Goal: Task Accomplishment & Management: Manage account settings

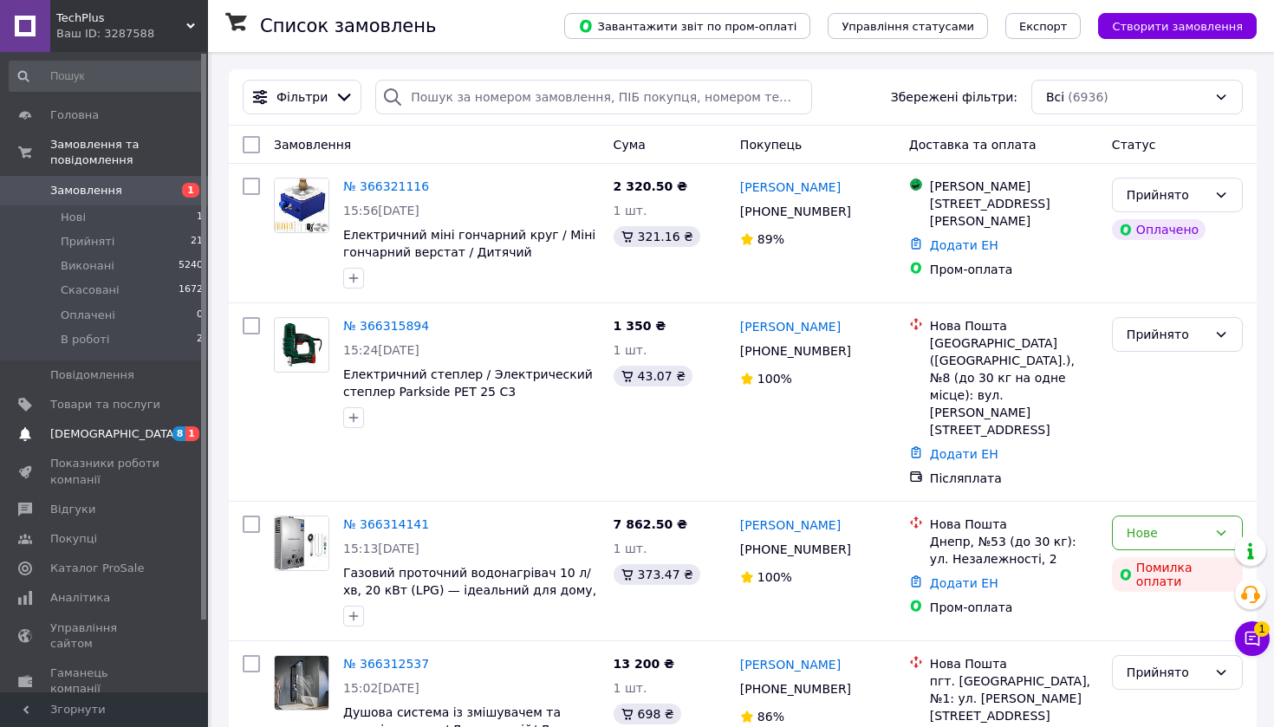
click at [117, 435] on span "[DEMOGRAPHIC_DATA]" at bounding box center [105, 434] width 110 height 16
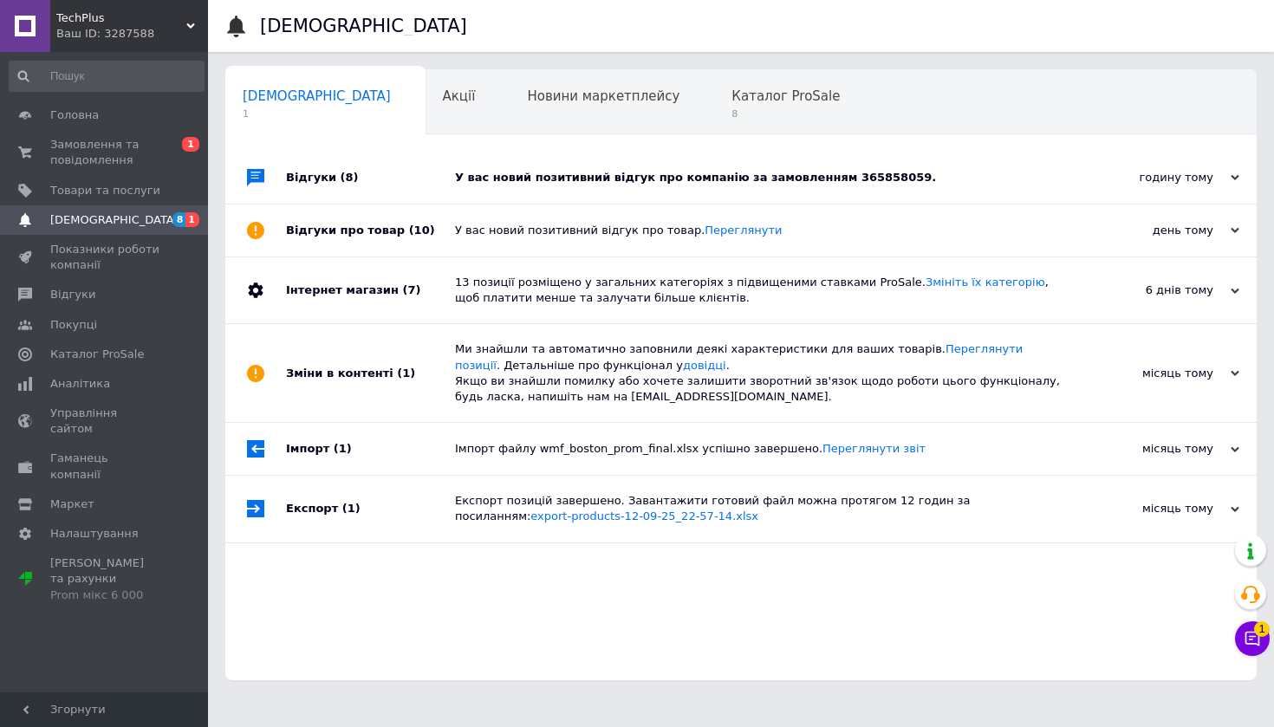
click at [1036, 181] on div "У вас новий позитивний відгук про компанію за замовленням 365858059." at bounding box center [760, 178] width 611 height 16
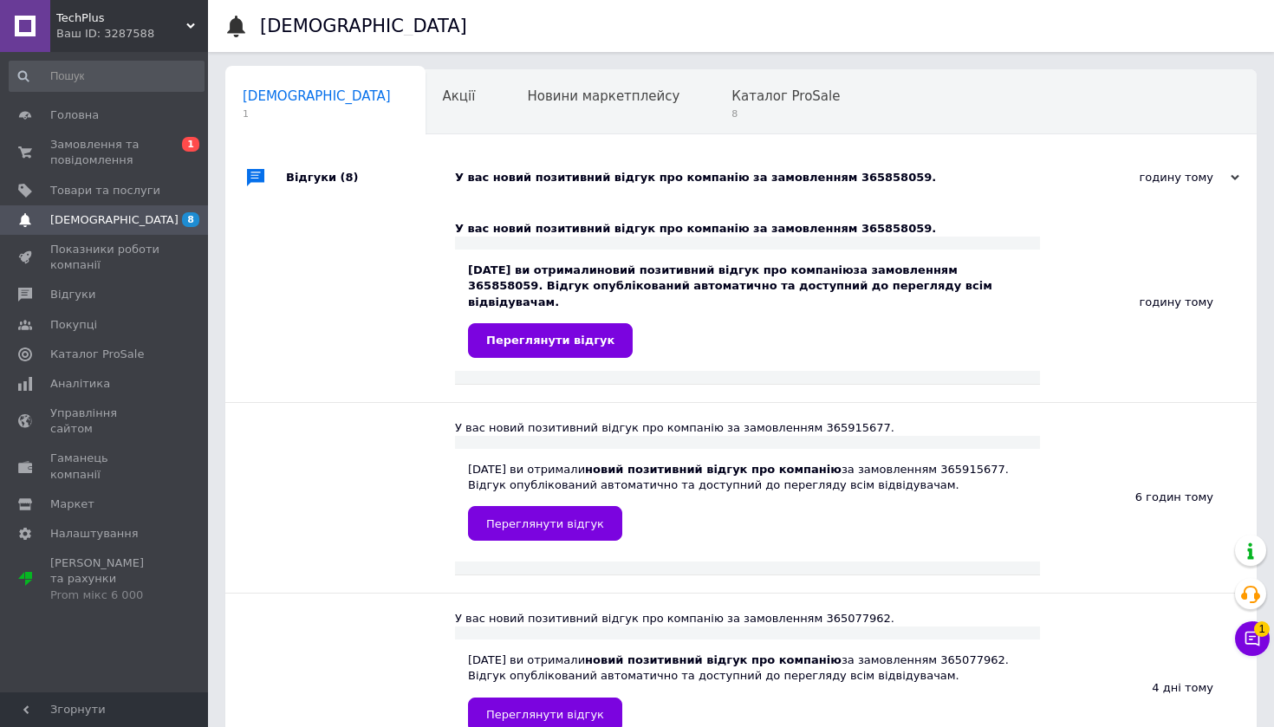
click at [1036, 181] on div "У вас новий позитивний відгук про компанію за замовленням 365858059." at bounding box center [760, 178] width 611 height 16
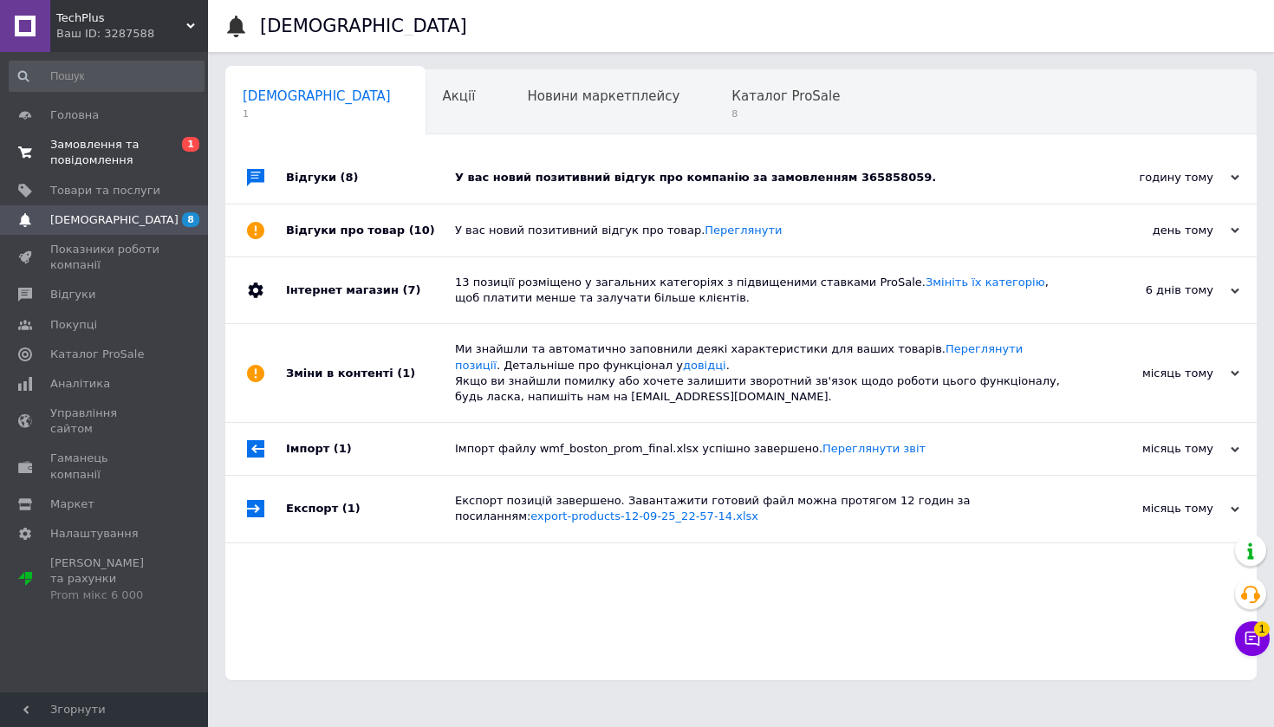
click at [175, 165] on span "0 1" at bounding box center [184, 152] width 48 height 31
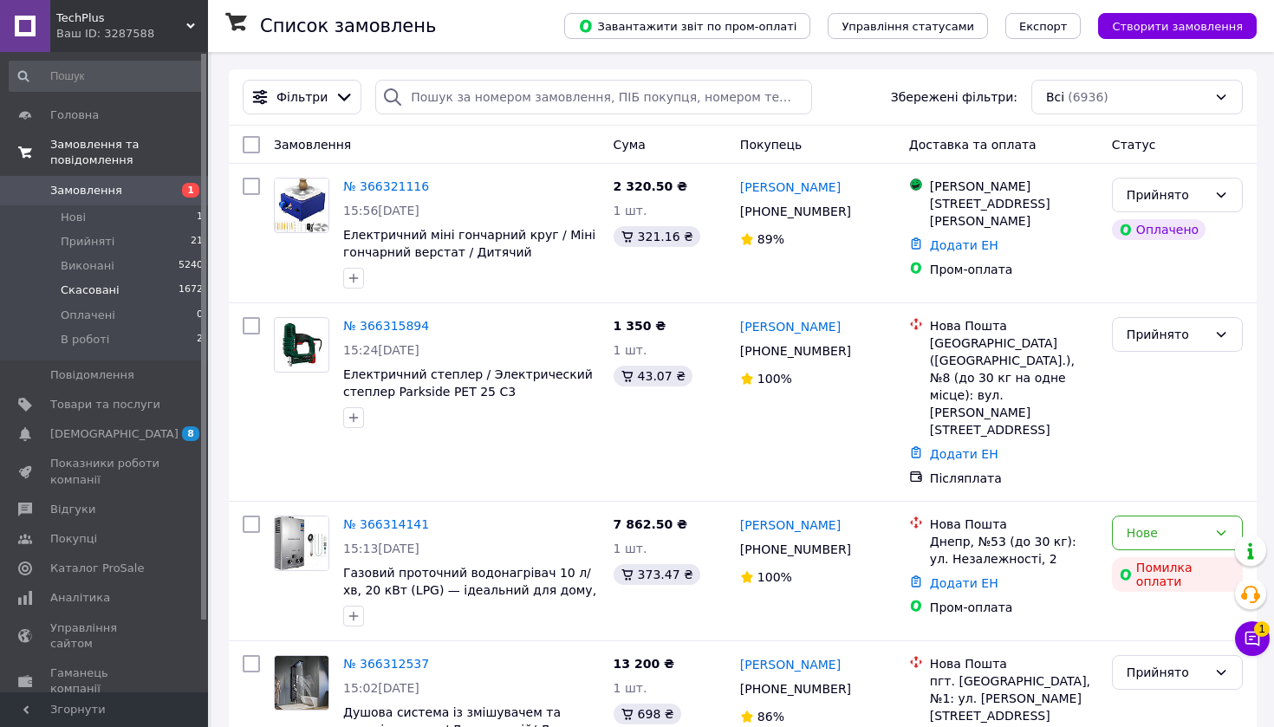
click at [95, 285] on span "Скасовані" at bounding box center [90, 291] width 59 height 16
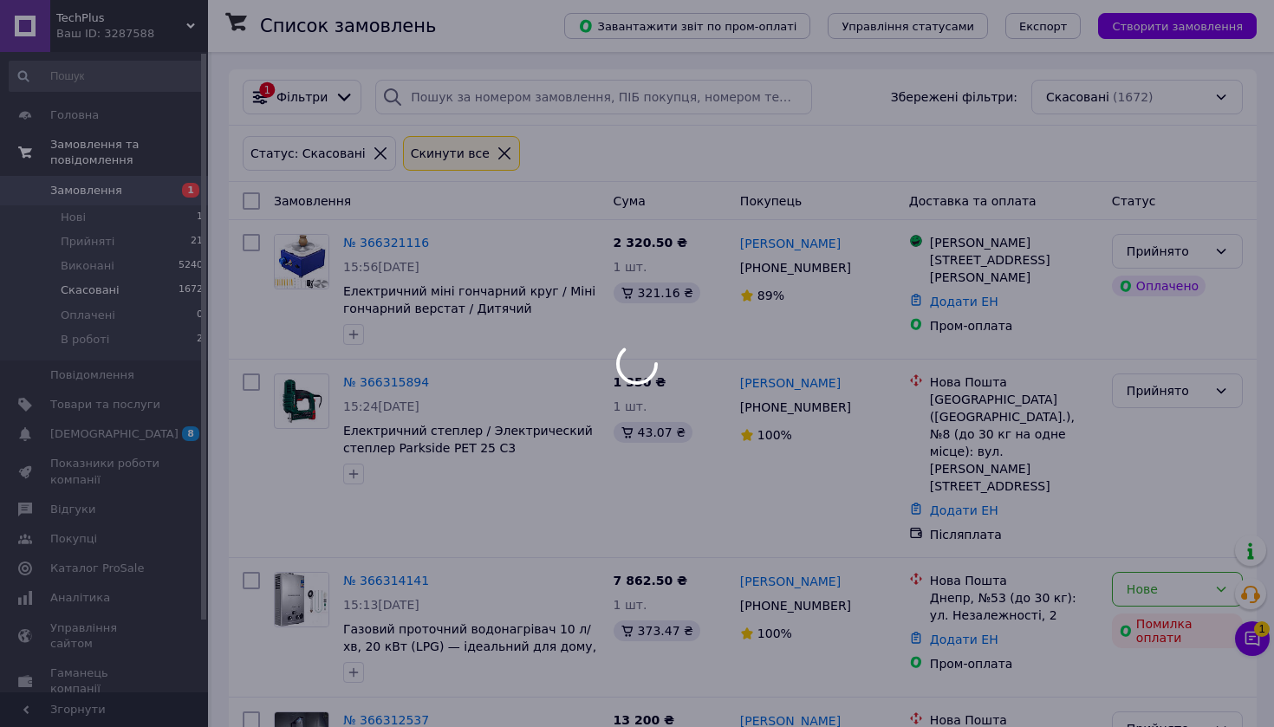
click at [95, 267] on div at bounding box center [637, 363] width 1274 height 727
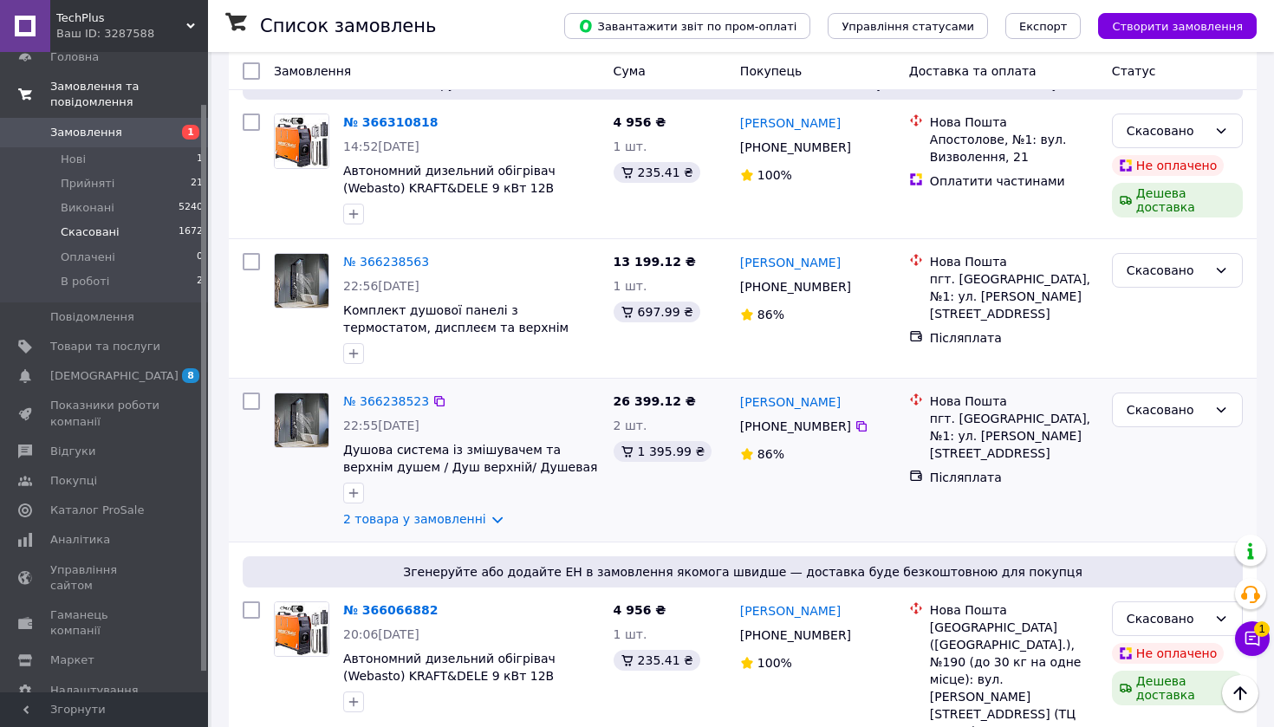
scroll to position [162, 0]
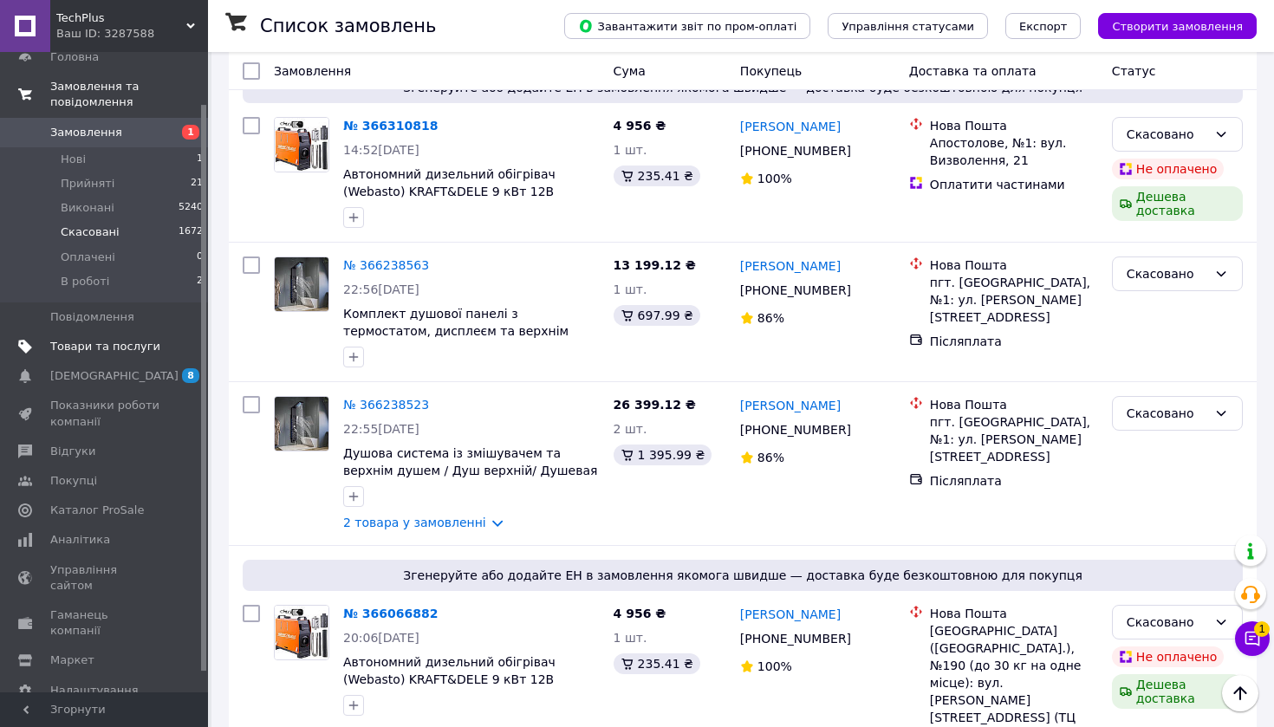
click at [142, 353] on link "Товари та послуги" at bounding box center [106, 346] width 213 height 29
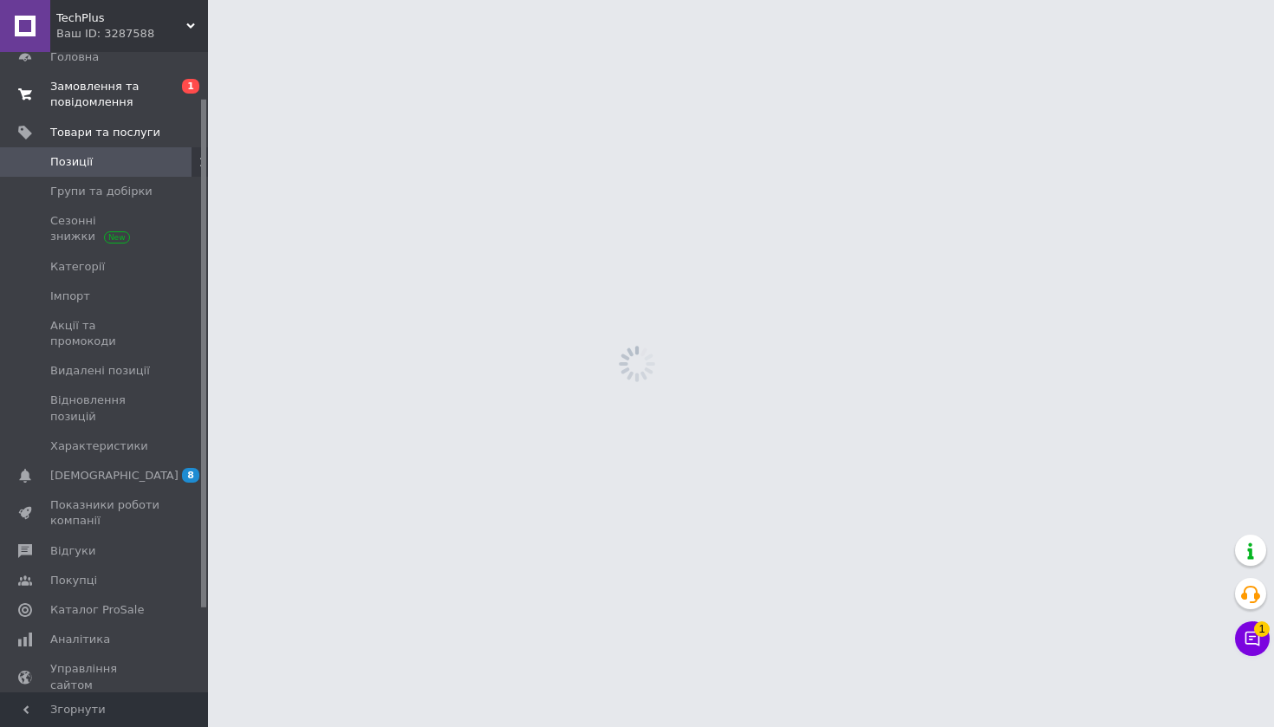
click at [146, 106] on span "Замовлення та повідомлення" at bounding box center [105, 94] width 110 height 31
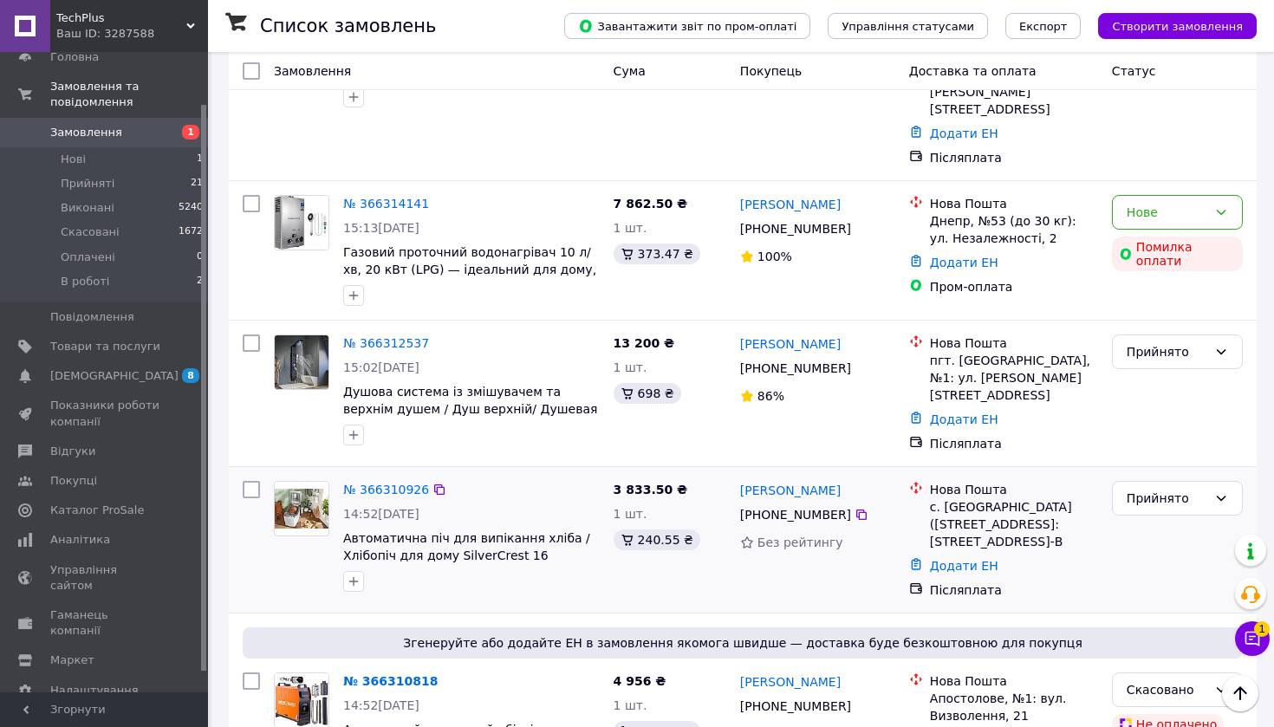
scroll to position [309, 0]
